Goal: Find specific page/section: Find specific page/section

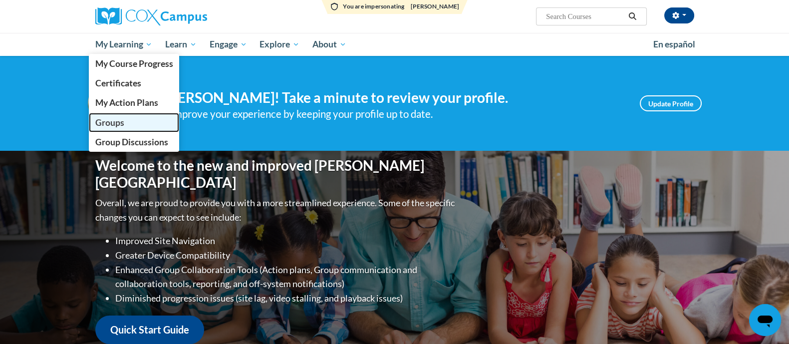
click at [121, 126] on span "Groups" at bounding box center [109, 122] width 29 height 10
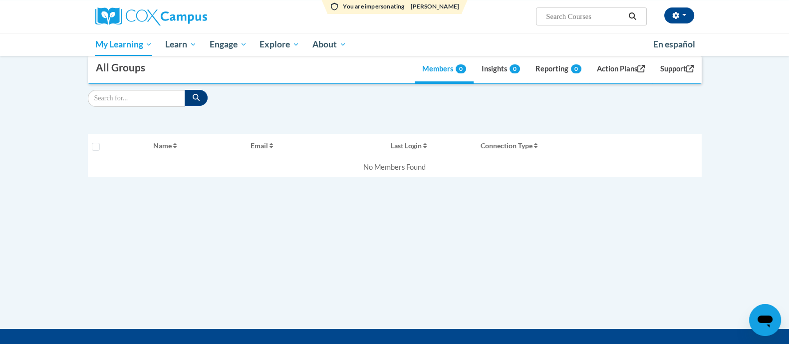
scroll to position [124, 0]
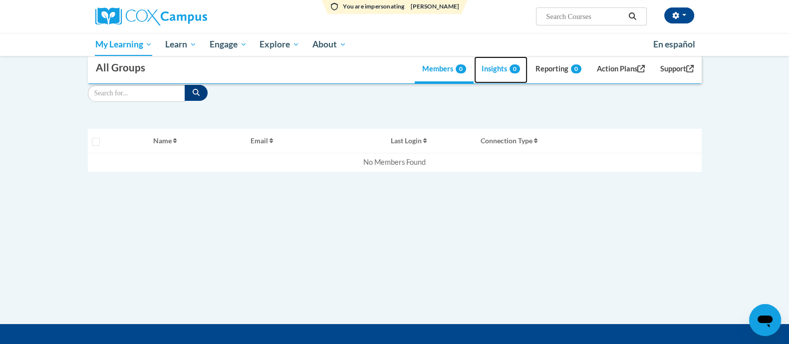
click at [494, 73] on link "Insights 0" at bounding box center [500, 69] width 53 height 27
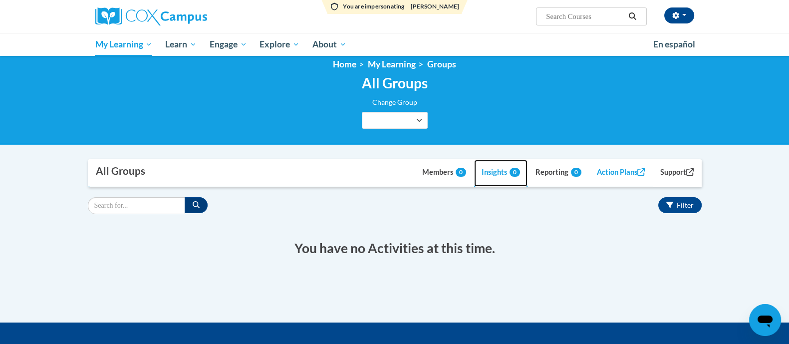
scroll to position [0, 0]
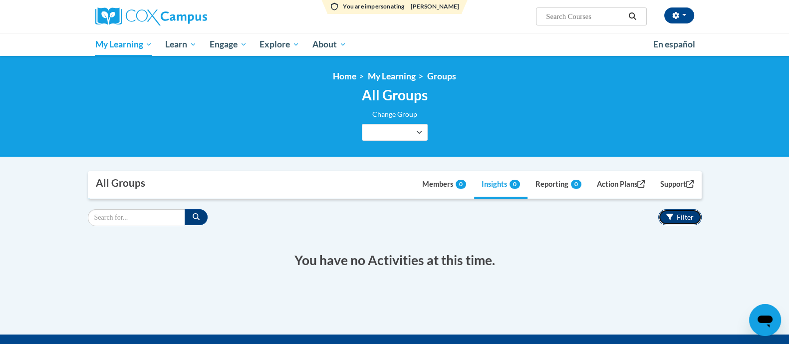
click at [682, 222] on button "Filter" at bounding box center [679, 217] width 43 height 16
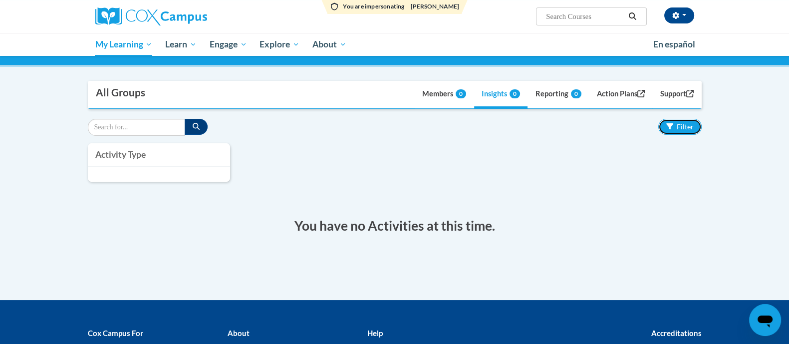
scroll to position [62, 0]
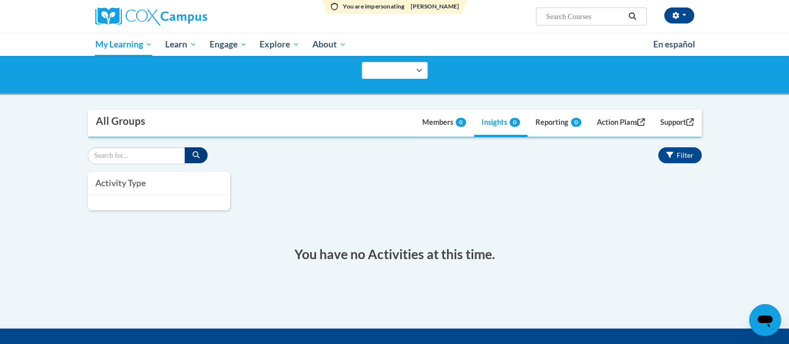
click at [450, 197] on div "Activity Type Task Registration Requests Enrollment requests Sign Off" at bounding box center [394, 196] width 629 height 48
click at [434, 131] on link "Members 0" at bounding box center [444, 123] width 59 height 27
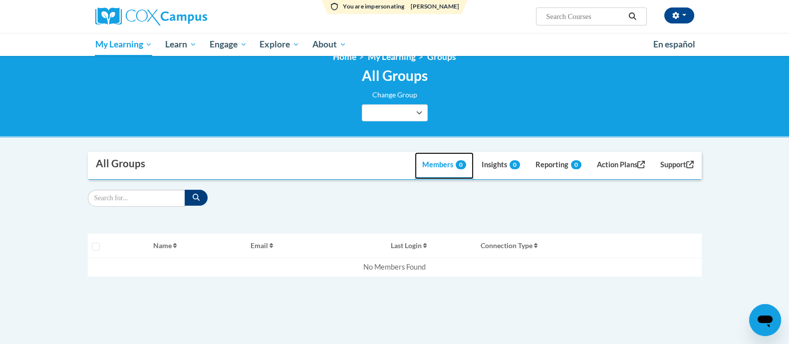
scroll to position [0, 0]
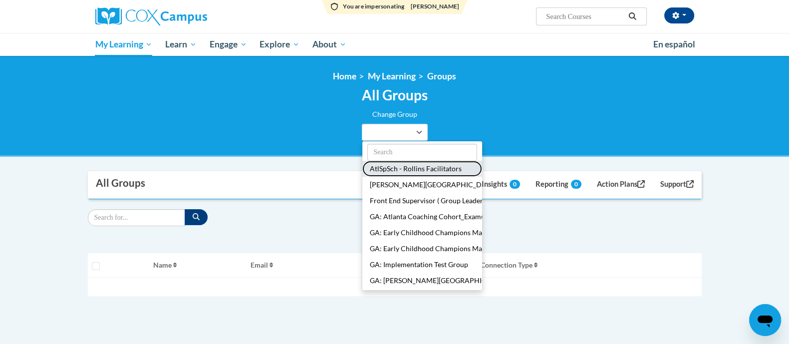
click at [400, 170] on button "AtlSpSch - Rollins Facilitators" at bounding box center [422, 169] width 120 height 16
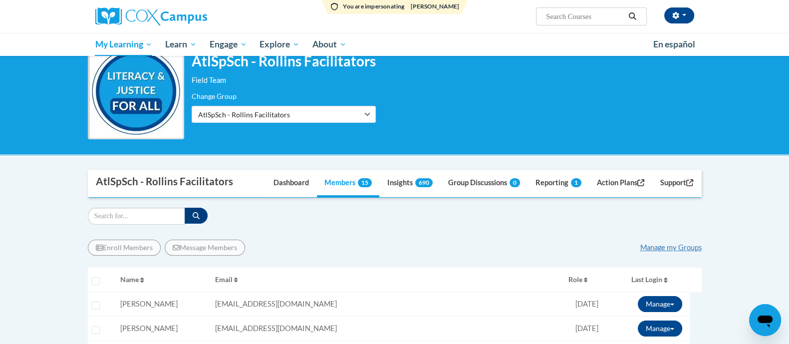
scroll to position [124, 0]
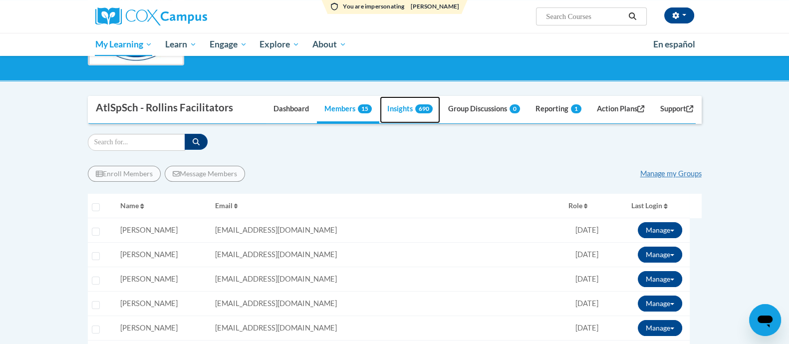
click at [395, 111] on link "Insights 690" at bounding box center [410, 109] width 60 height 27
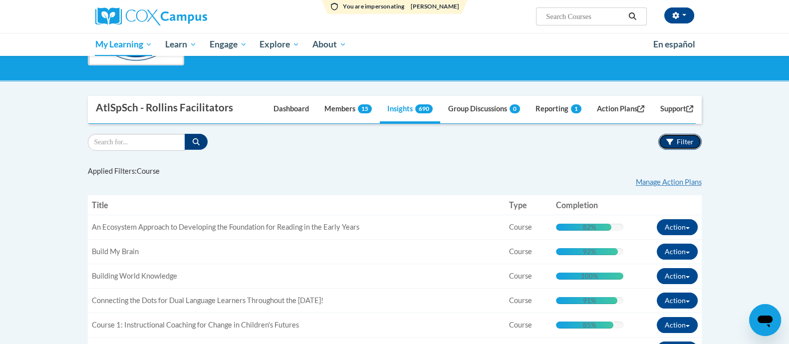
click at [684, 141] on span "Filter" at bounding box center [685, 141] width 17 height 8
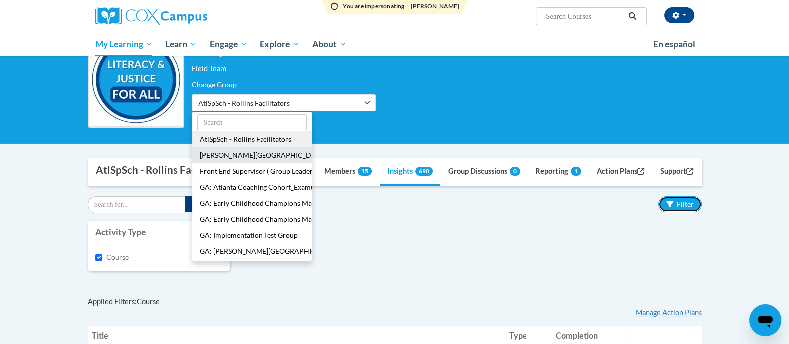
scroll to position [0, 0]
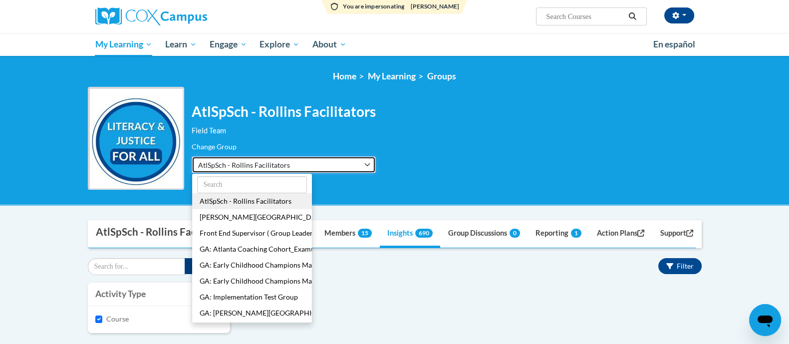
click at [356, 172] on button "AtlSpSch - Rollins Facilitators" at bounding box center [284, 164] width 184 height 17
drag, startPoint x: 319, startPoint y: 170, endPoint x: 316, endPoint y: 175, distance: 5.7
click at [318, 170] on button "AtlSpSch - Rollins Facilitators" at bounding box center [284, 164] width 184 height 17
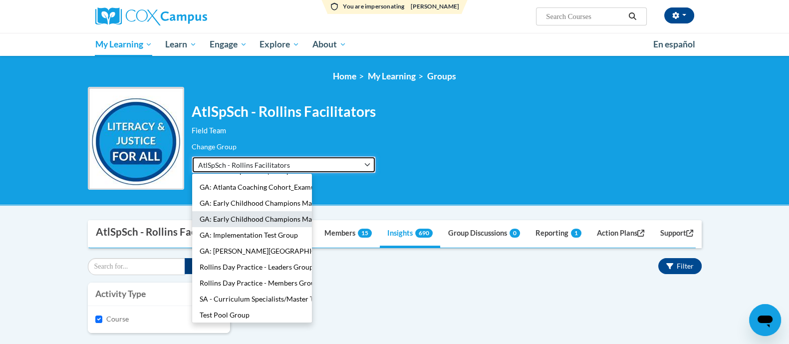
scroll to position [80, 0]
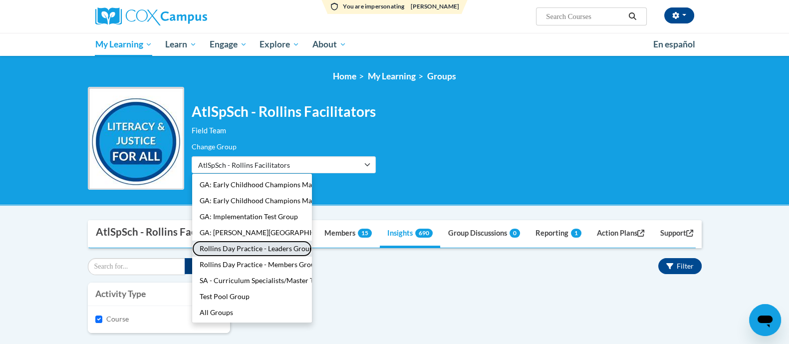
click at [262, 250] on button "Rollins Day Practice - Leaders Group" at bounding box center [252, 248] width 120 height 16
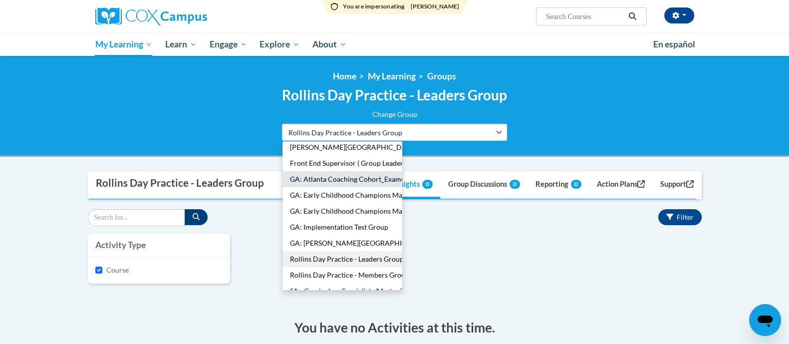
scroll to position [18, 0]
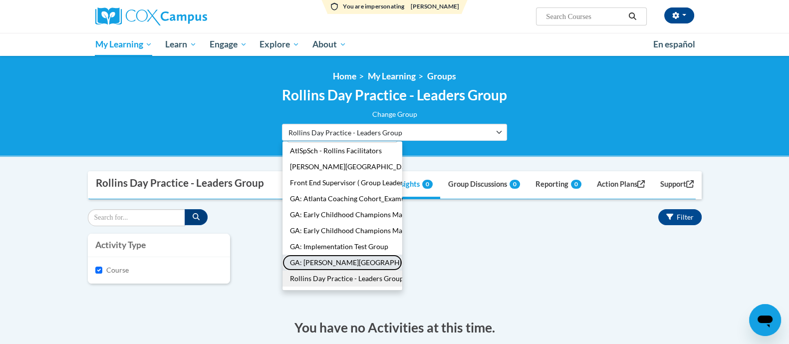
click at [345, 257] on button "GA: Rollins Center" at bounding box center [342, 262] width 120 height 16
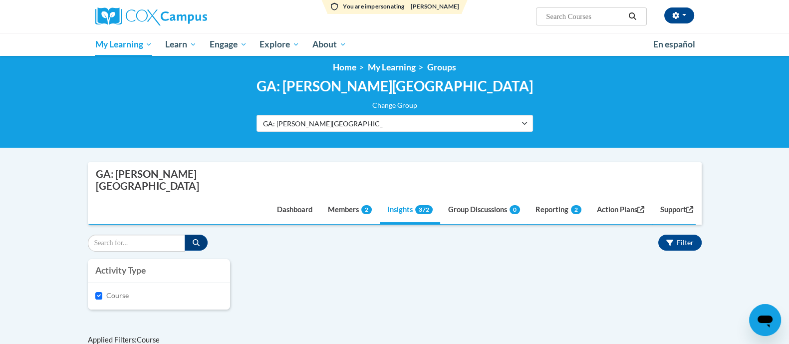
scroll to position [62, 0]
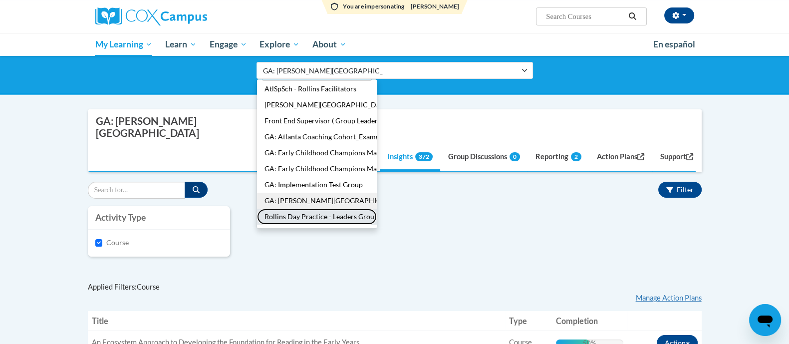
click at [377, 217] on button "Rollins Day Practice - Leaders Group" at bounding box center [317, 217] width 120 height 16
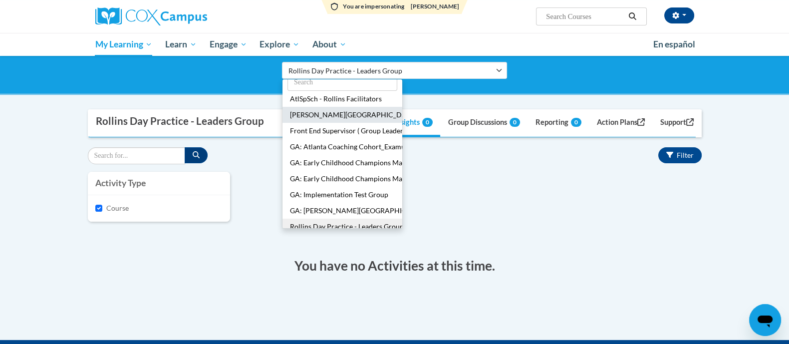
scroll to position [0, 0]
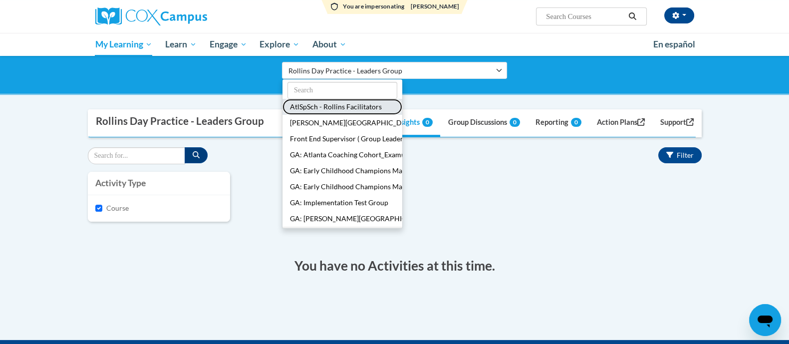
click at [366, 105] on button "AtlSpSch - Rollins Facilitators" at bounding box center [342, 107] width 120 height 16
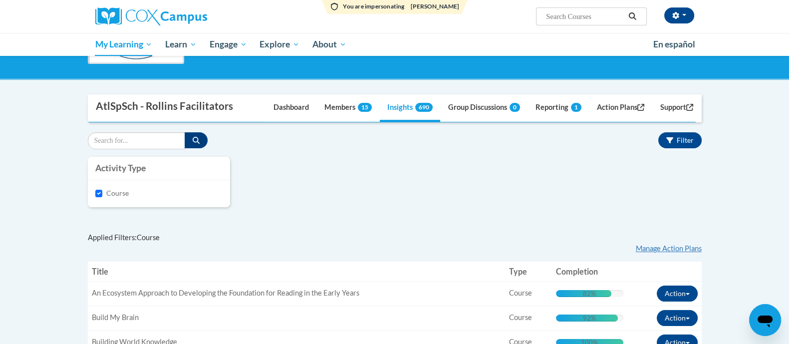
scroll to position [124, 0]
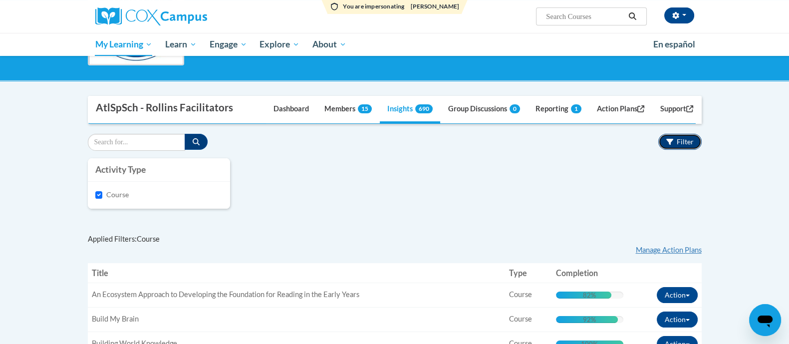
click at [682, 145] on button "Filter" at bounding box center [679, 142] width 43 height 16
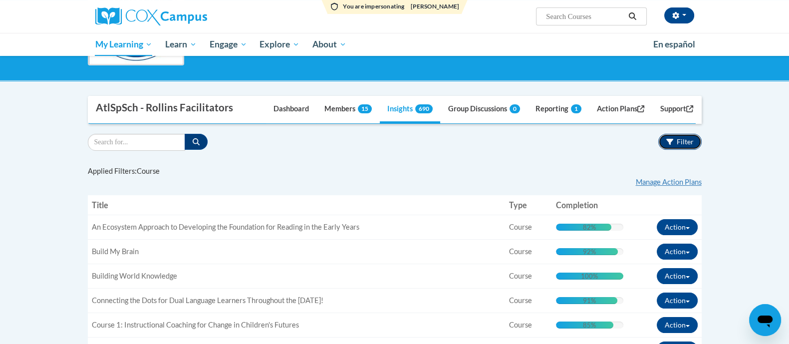
click at [667, 134] on button "Filter" at bounding box center [679, 142] width 43 height 16
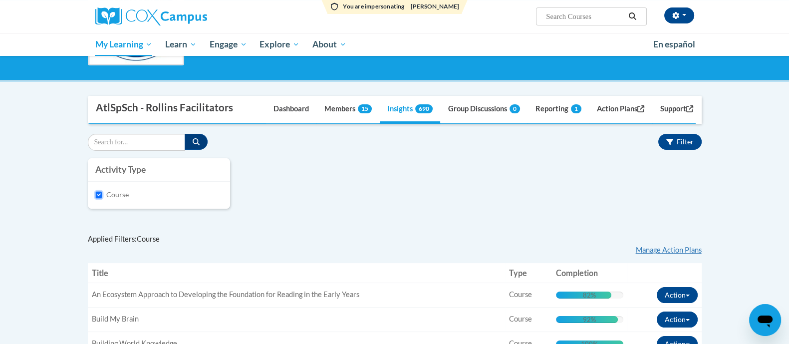
click at [100, 193] on input "Course" at bounding box center [98, 194] width 7 height 7
checkbox input "false"
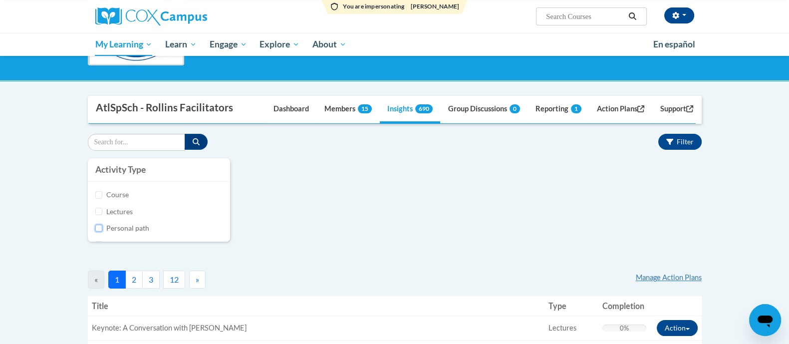
click at [97, 228] on input "Personal path" at bounding box center [98, 228] width 7 height 7
checkbox input "true"
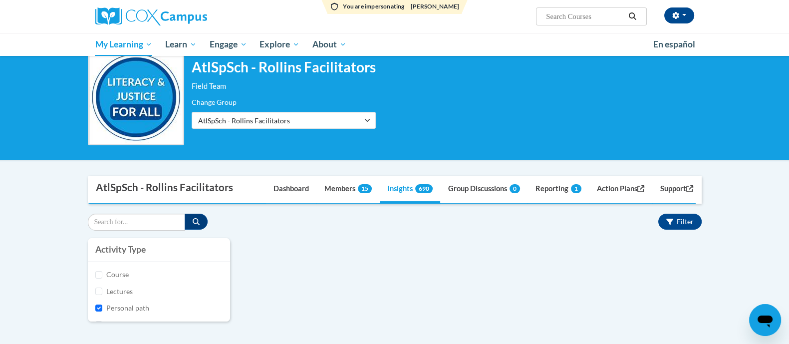
scroll to position [0, 0]
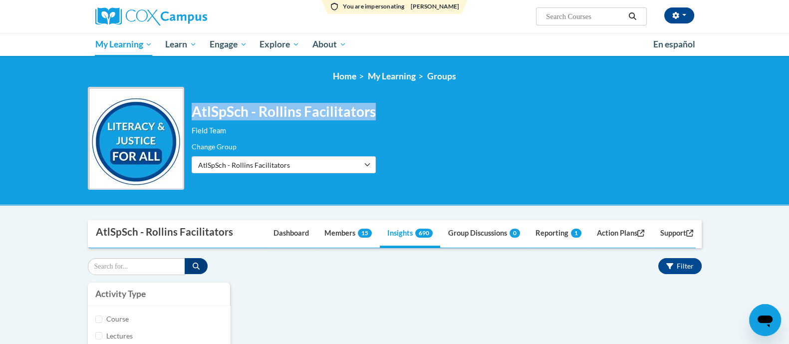
drag, startPoint x: 395, startPoint y: 113, endPoint x: 190, endPoint y: 116, distance: 205.1
click at [190, 116] on div "AtlSpSch - Rollins Facilitators Field Team Change Group AtlSpSch - Rollins Faci…" at bounding box center [395, 138] width 614 height 103
copy h2 "AtlSpSch - Rollins Facilitators"
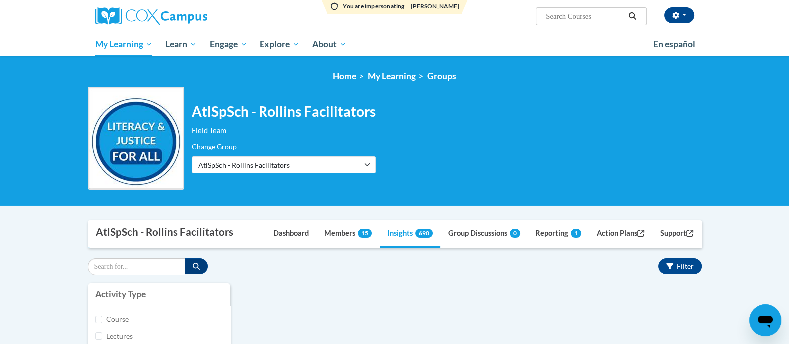
click at [467, 79] on ol "Home My Learning Groups" at bounding box center [395, 76] width 614 height 11
